Goal: Task Accomplishment & Management: Manage account settings

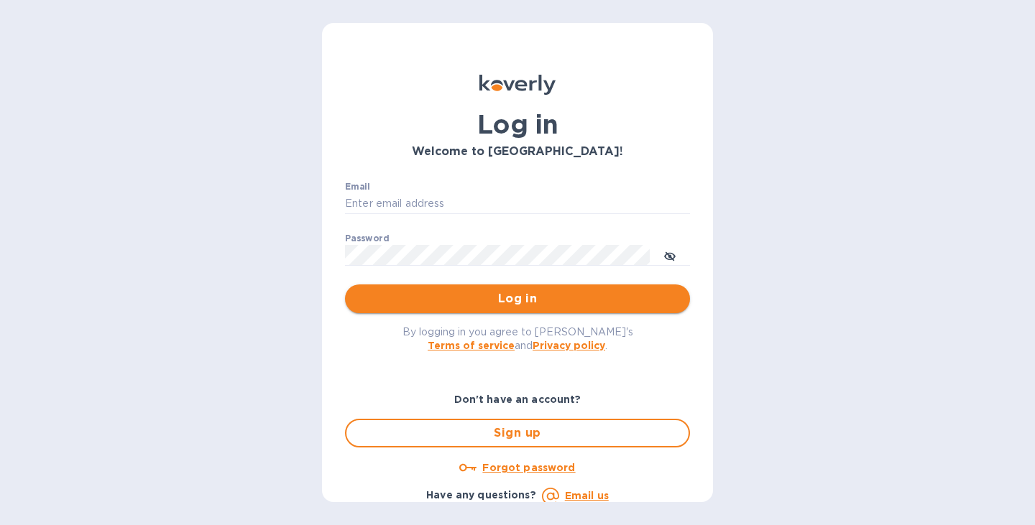
type input "jon@legendaustralia.com"
click at [500, 302] on span "Log in" at bounding box center [517, 298] width 322 height 17
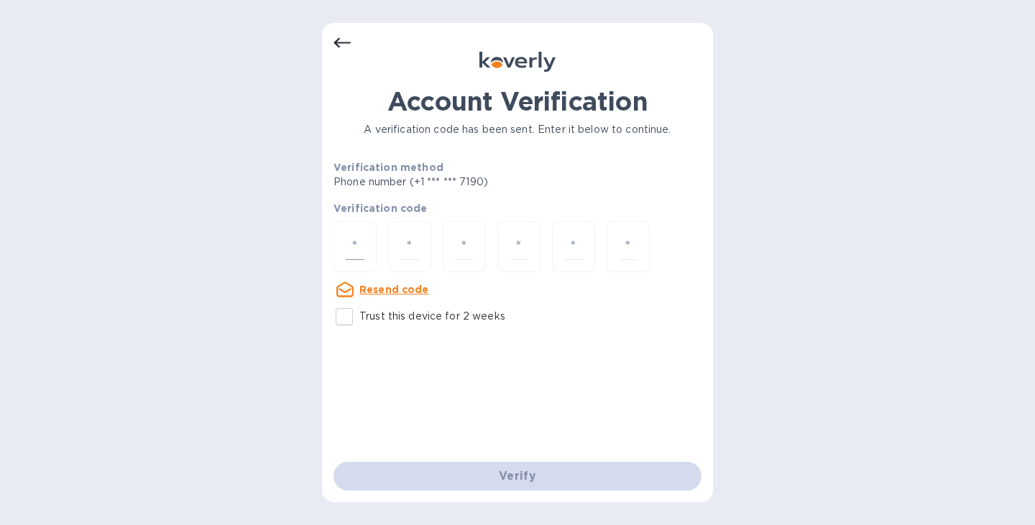
click at [353, 236] on input "number" at bounding box center [355, 247] width 19 height 27
type input "7"
type input "5"
type input "8"
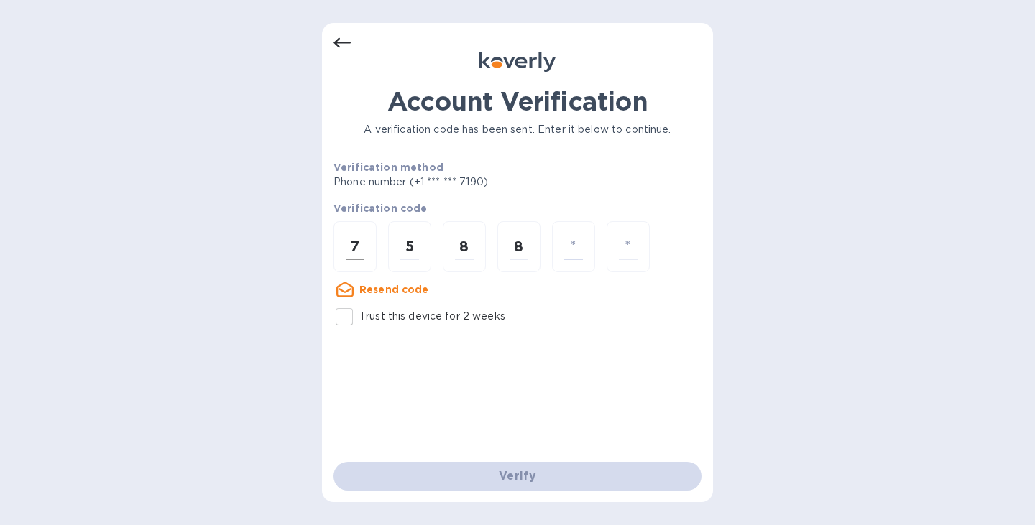
type input "1"
type input "4"
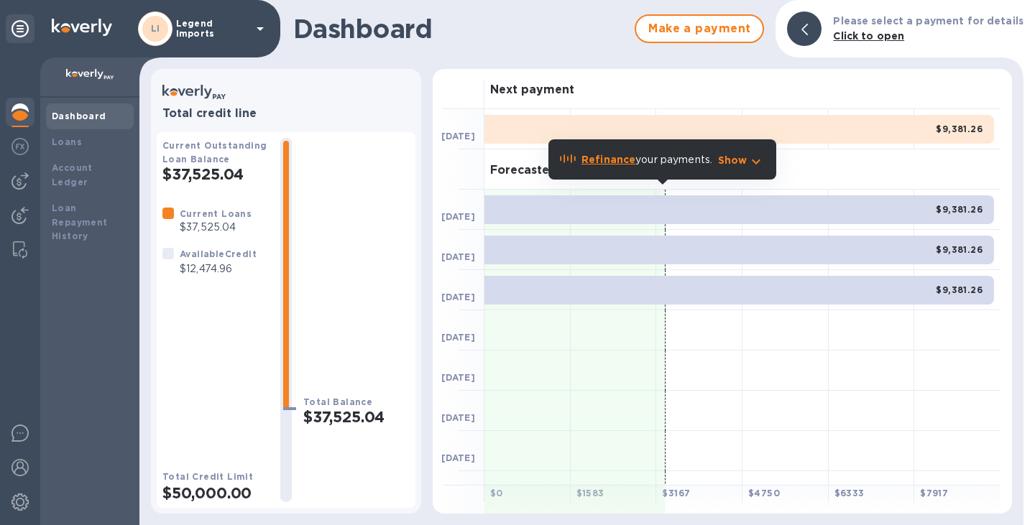
click at [741, 162] on p "Show" at bounding box center [732, 160] width 29 height 14
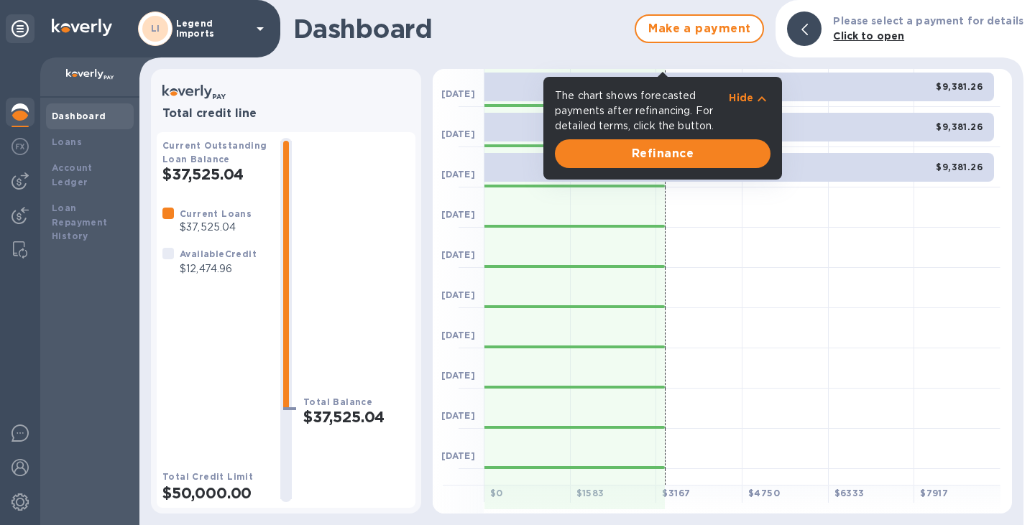
scroll to position [147, 0]
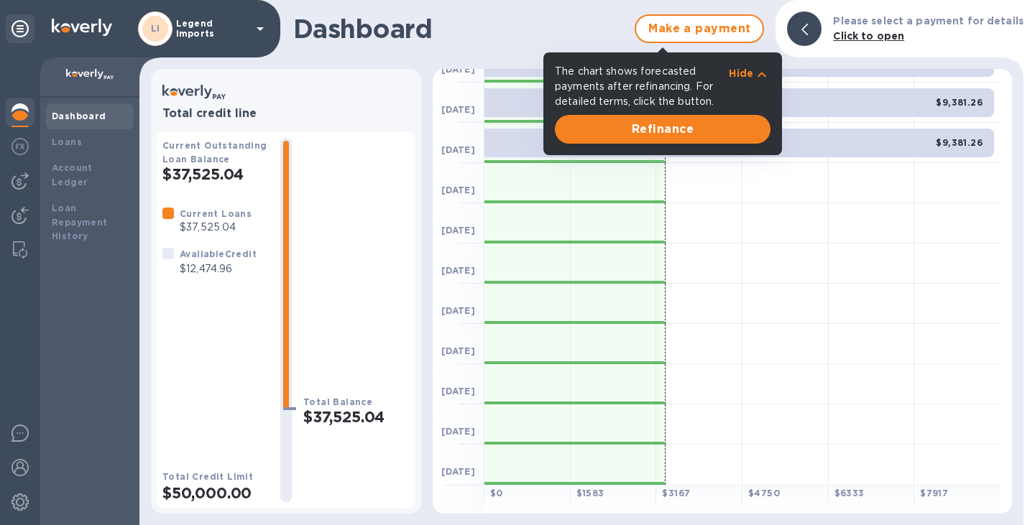
click at [747, 72] on p "Hide" at bounding box center [741, 73] width 24 height 14
